Goal: Task Accomplishment & Management: Use online tool/utility

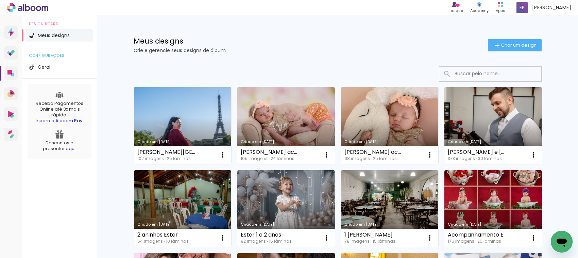
click at [192, 121] on link "Criado em [DATE]" at bounding box center [183, 125] width 98 height 77
